Goal: Task Accomplishment & Management: Manage account settings

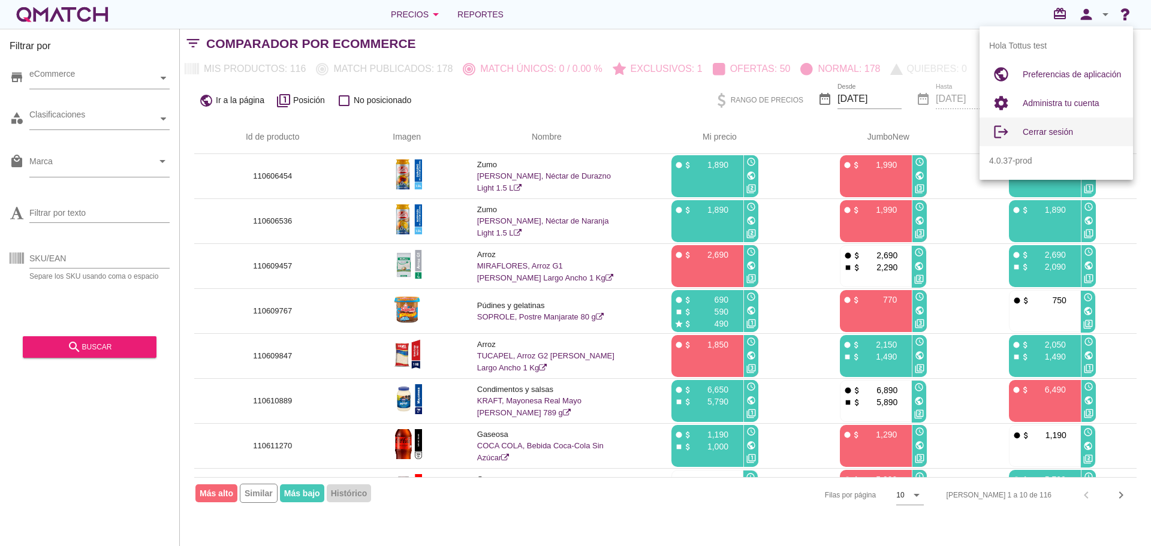
click at [1046, 137] on div "Cerrar sesión" at bounding box center [1072, 132] width 101 height 14
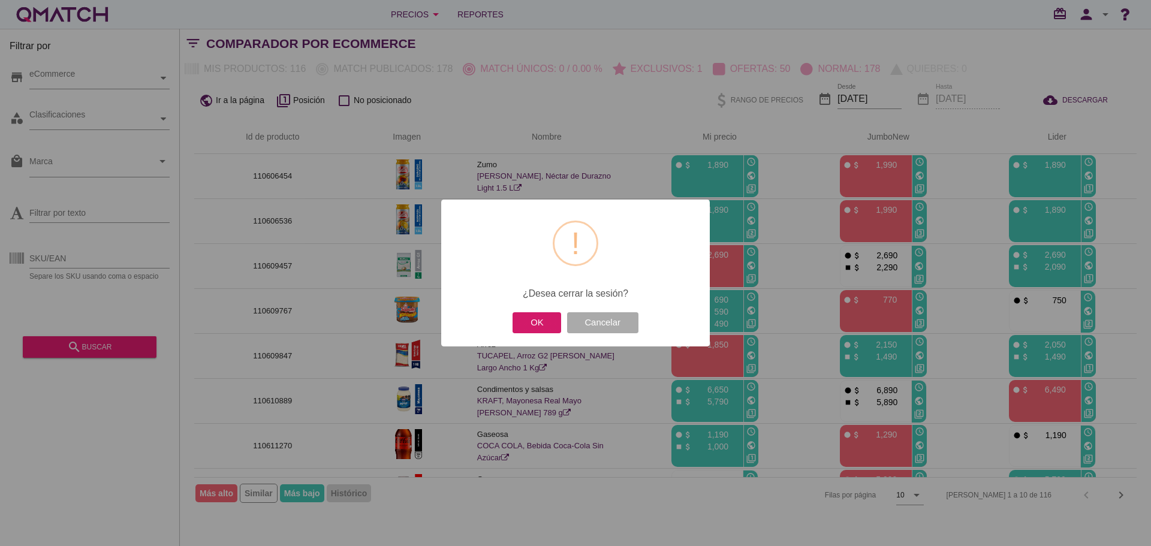
click at [540, 314] on button "OK" at bounding box center [536, 322] width 49 height 21
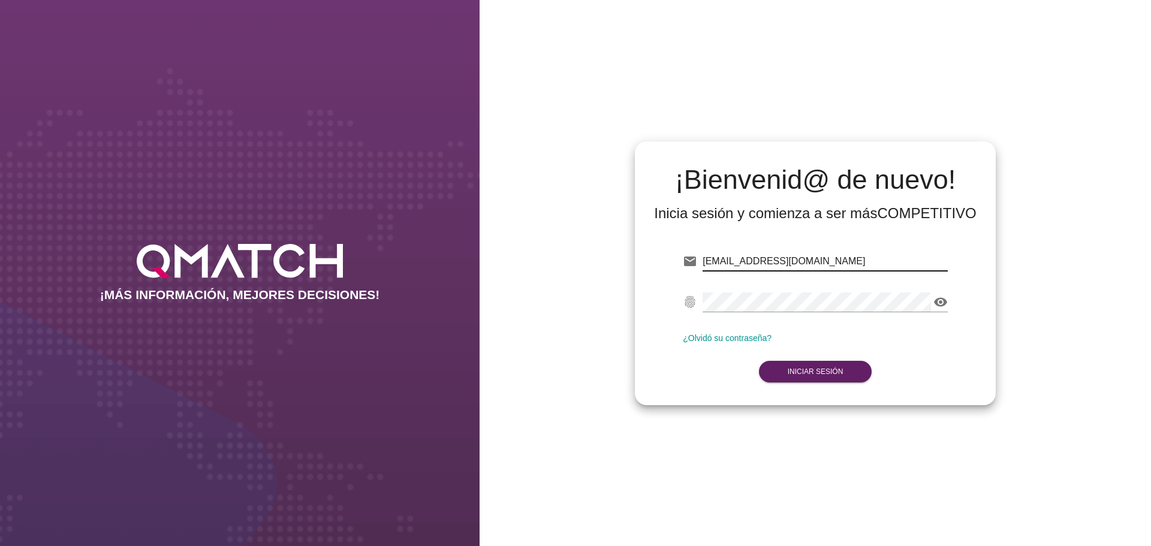
click at [734, 257] on input "[EMAIL_ADDRESS][DOMAIN_NAME]" at bounding box center [824, 261] width 245 height 19
click at [757, 259] on input "[EMAIL_ADDRESS][DOMAIN_NAME]" at bounding box center [825, 261] width 249 height 19
click at [768, 257] on input "[EMAIL_ADDRESS][DOMAIN_NAME]" at bounding box center [825, 261] width 249 height 19
drag, startPoint x: 745, startPoint y: 263, endPoint x: 826, endPoint y: 266, distance: 81.6
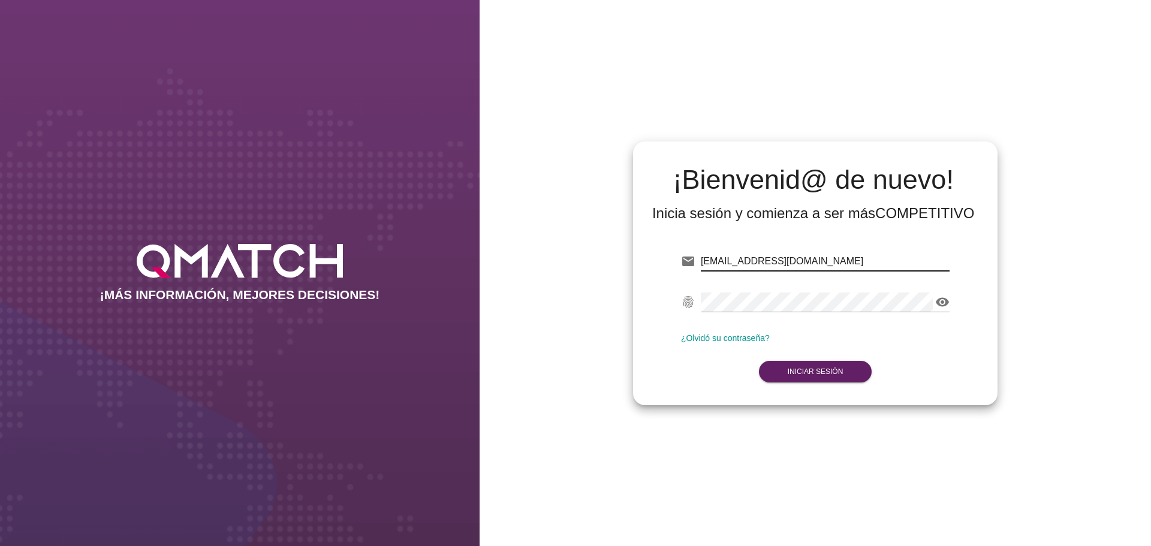
click at [826, 266] on input "[EMAIL_ADDRESS][DOMAIN_NAME]" at bounding box center [825, 261] width 249 height 19
type input "[EMAIL_ADDRESS][DOMAIN_NAME]"
click at [805, 360] on form "email [EMAIL_ADDRESS][DOMAIN_NAME] fingerprint visibility ¿Olvidó su contraseña…" at bounding box center [815, 315] width 268 height 141
click at [798, 370] on strong "Iniciar Sesión" at bounding box center [816, 371] width 56 height 8
